Goal: Task Accomplishment & Management: Complete application form

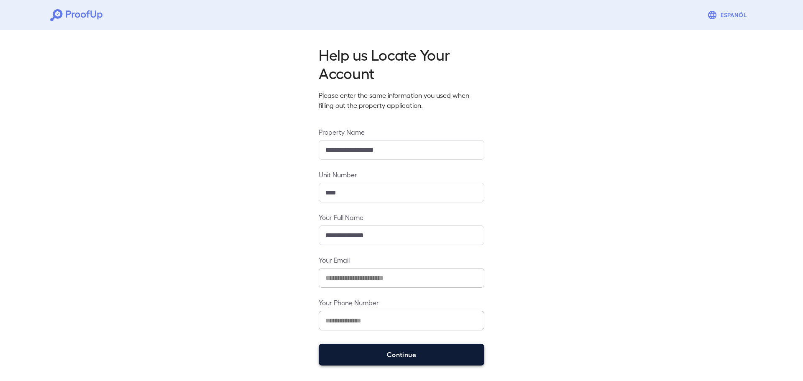
click at [414, 350] on button "Continue" at bounding box center [402, 355] width 166 height 22
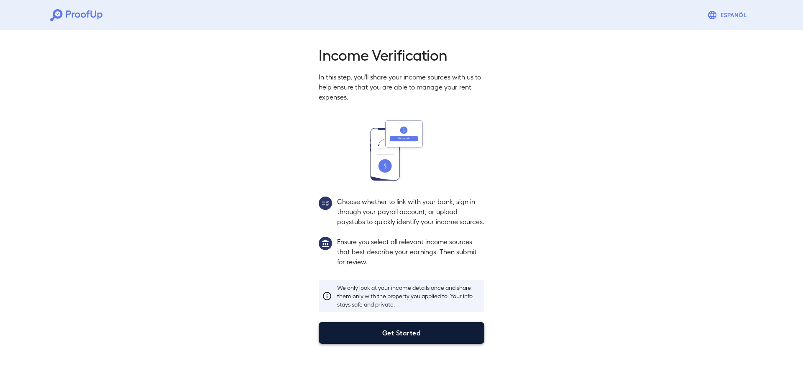
click at [450, 344] on button "Get Started" at bounding box center [402, 333] width 166 height 22
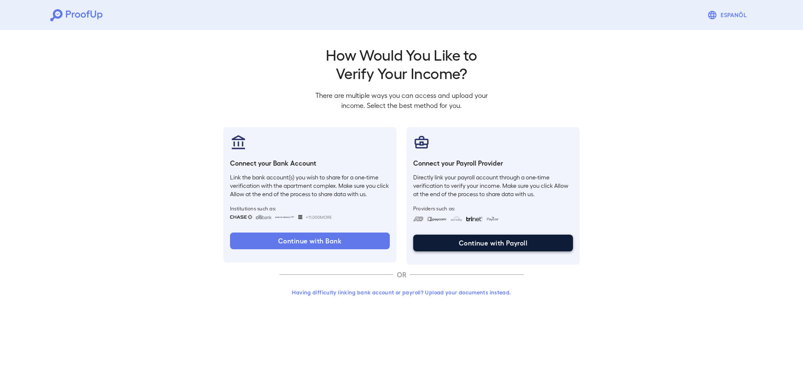
click at [491, 248] on button "Continue with Payroll" at bounding box center [493, 243] width 160 height 17
click at [497, 244] on button "Continue with Payroll" at bounding box center [493, 243] width 160 height 17
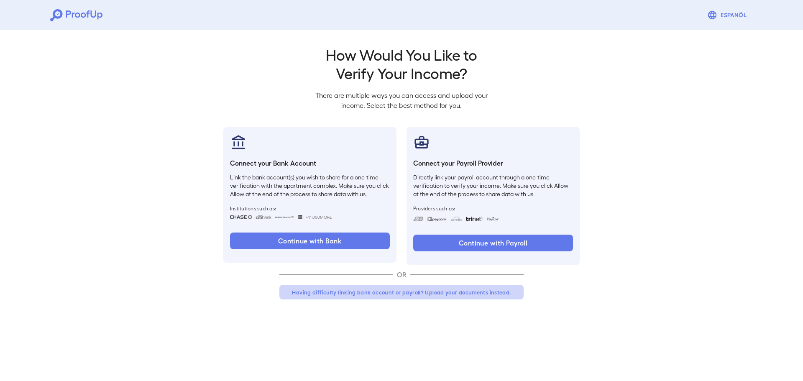
click at [360, 295] on button "Having difficulty linking bank account or payroll? Upload your documents instea…" at bounding box center [401, 292] width 244 height 15
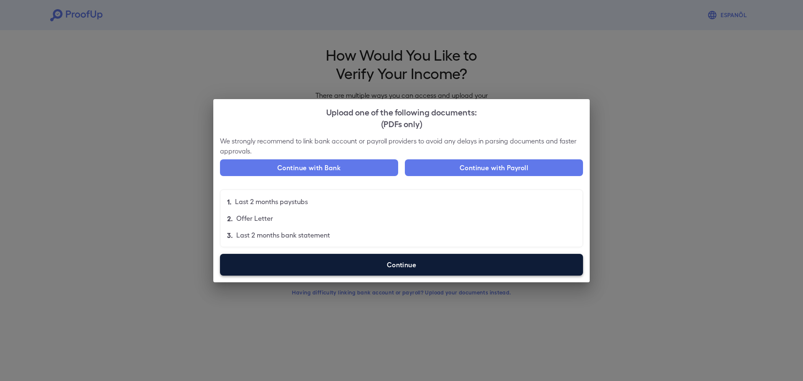
click at [402, 268] on label "Continue" at bounding box center [401, 265] width 363 height 22
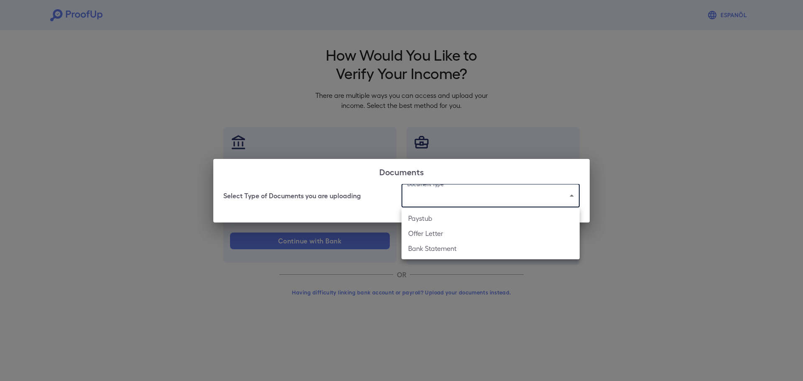
click at [429, 190] on body "Espanõl Go back How Would You Like to Verify Your Income? There are multiple wa…" at bounding box center [401, 159] width 803 height 319
click at [443, 231] on li "Offer Letter" at bounding box center [490, 233] width 178 height 15
type input "**********"
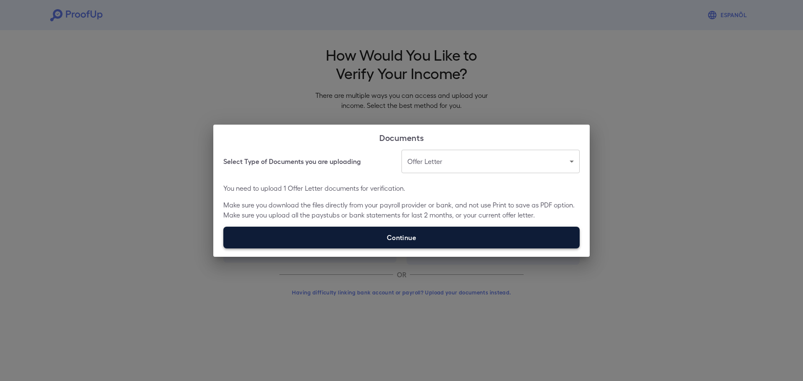
click at [440, 241] on label "Continue" at bounding box center [401, 238] width 356 height 22
click at [224, 248] on input "Continue" at bounding box center [223, 248] width 0 height 0
click at [403, 236] on label "Continue" at bounding box center [401, 238] width 356 height 22
click at [224, 248] on input "Continue" at bounding box center [223, 248] width 0 height 0
click at [361, 244] on label "Continue" at bounding box center [401, 238] width 356 height 22
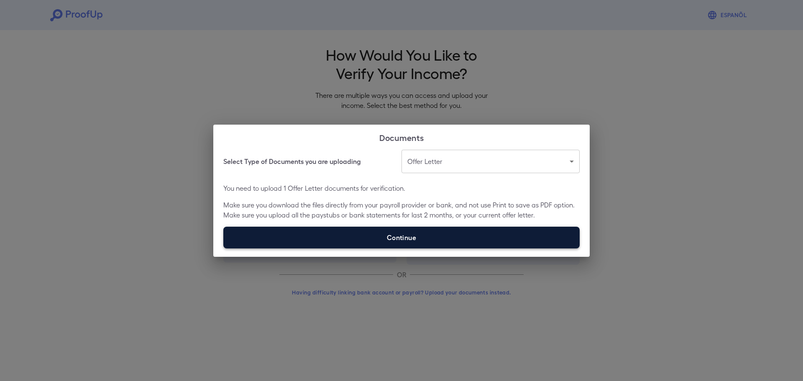
click at [224, 248] on input "Continue" at bounding box center [223, 248] width 0 height 0
type input "**********"
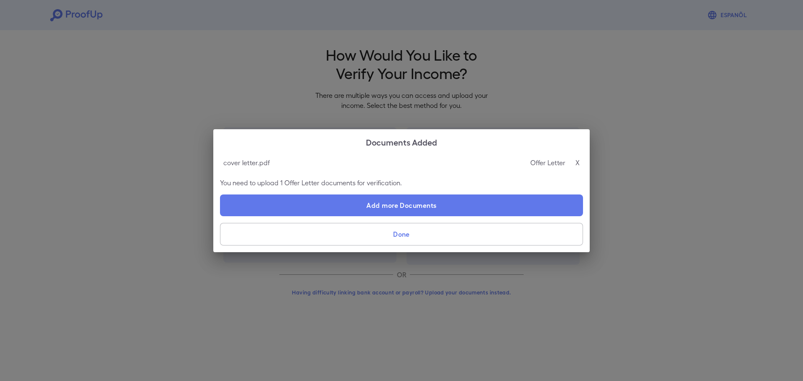
click at [394, 233] on button "Done" at bounding box center [401, 234] width 363 height 23
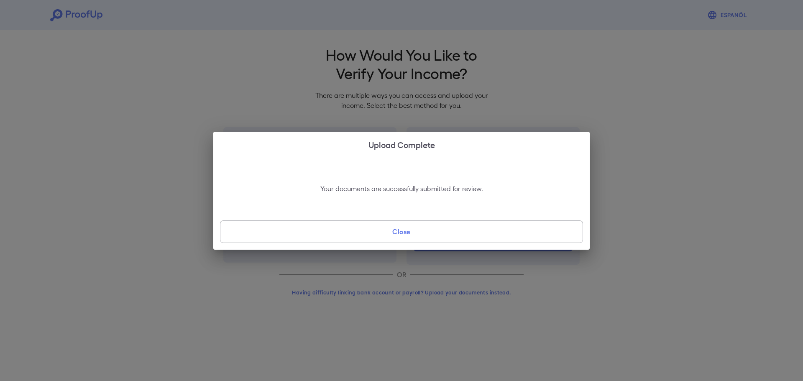
click at [445, 236] on button "Close" at bounding box center [401, 231] width 363 height 23
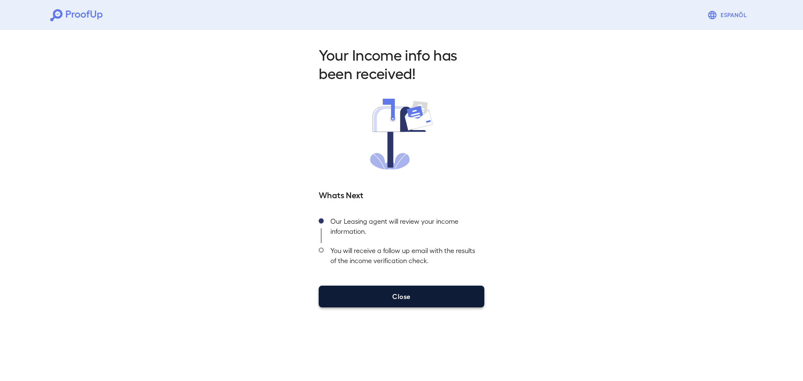
click at [421, 294] on button "Close" at bounding box center [402, 297] width 166 height 22
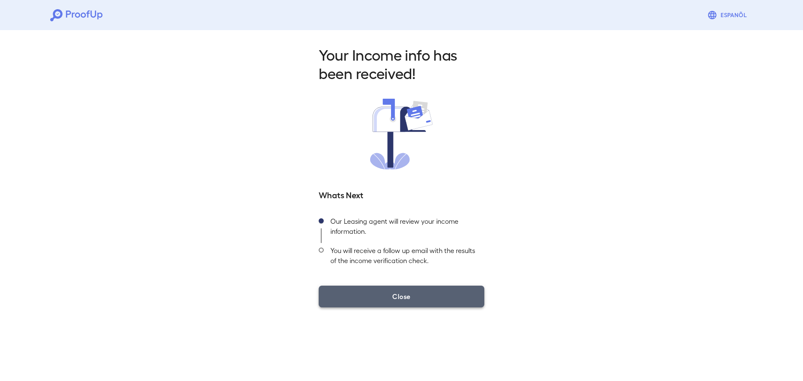
click at [396, 298] on button "Close" at bounding box center [402, 297] width 166 height 22
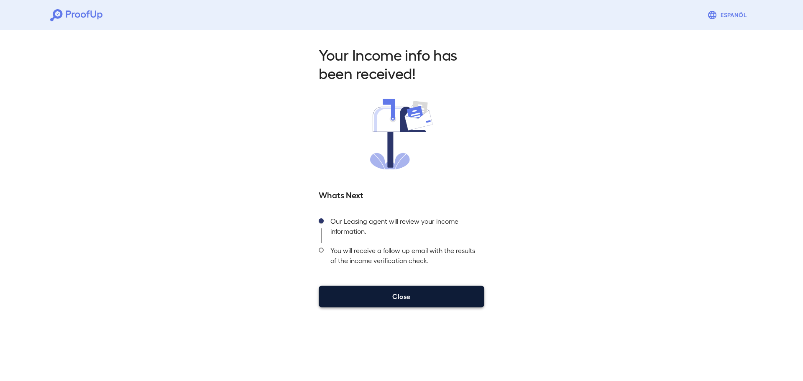
click at [399, 296] on button "Close" at bounding box center [402, 297] width 166 height 22
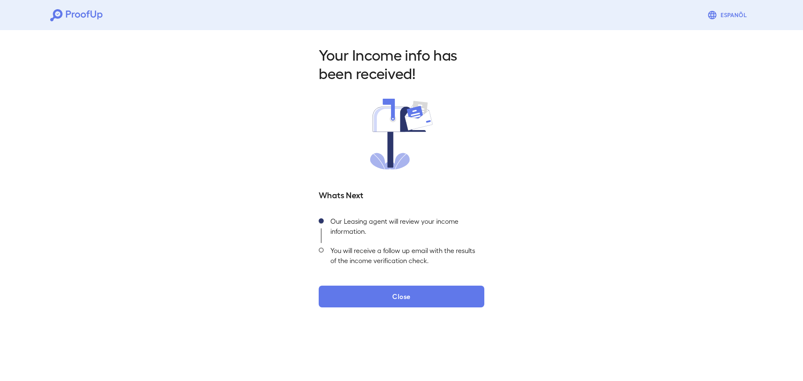
click at [400, 309] on div "Your Income info has been received! Whats Next Our Leasing agent will review yo…" at bounding box center [401, 174] width 803 height 294
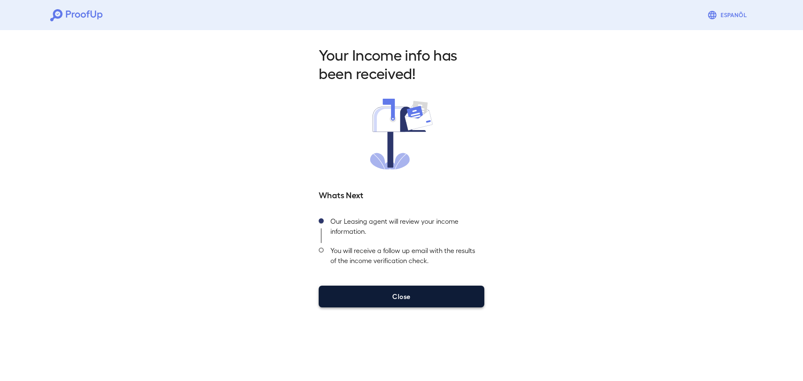
click at [399, 300] on button "Close" at bounding box center [402, 297] width 166 height 22
